Goal: Task Accomplishment & Management: Manage account settings

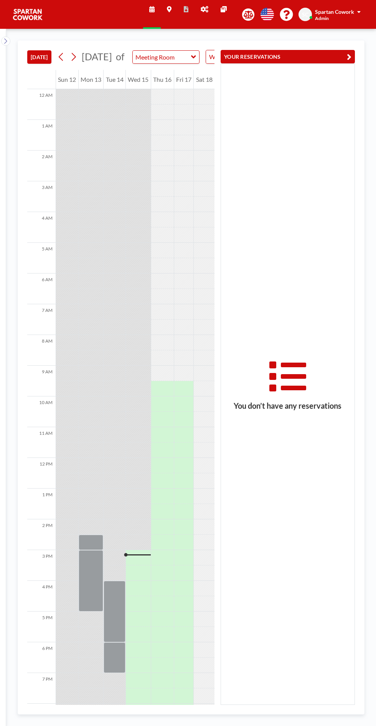
scroll to position [62, 0]
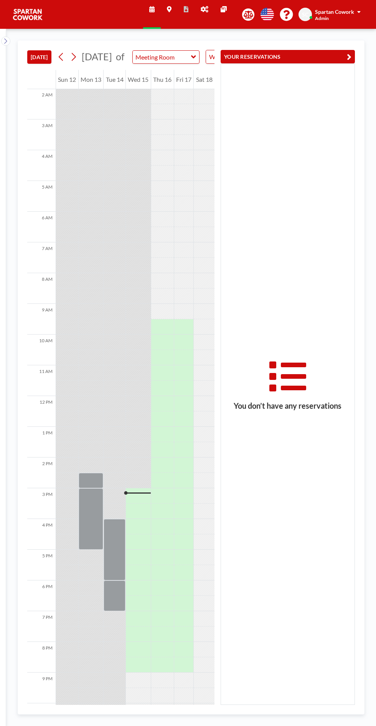
click at [120, 555] on div at bounding box center [115, 549] width 22 height 61
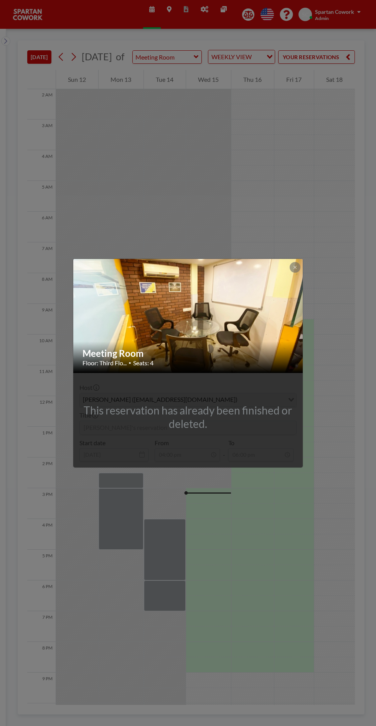
scroll to position [62, 0]
click at [295, 272] on button at bounding box center [295, 267] width 11 height 11
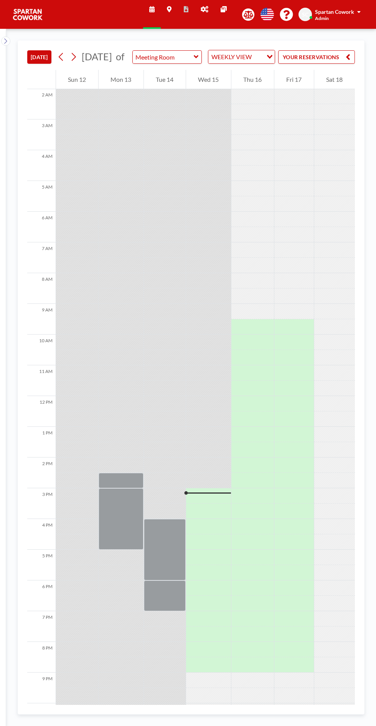
scroll to position [0, 4]
click at [340, 64] on button "YOUR RESERVATIONS" at bounding box center [317, 56] width 77 height 13
